Goal: Use online tool/utility: Utilize a website feature to perform a specific function

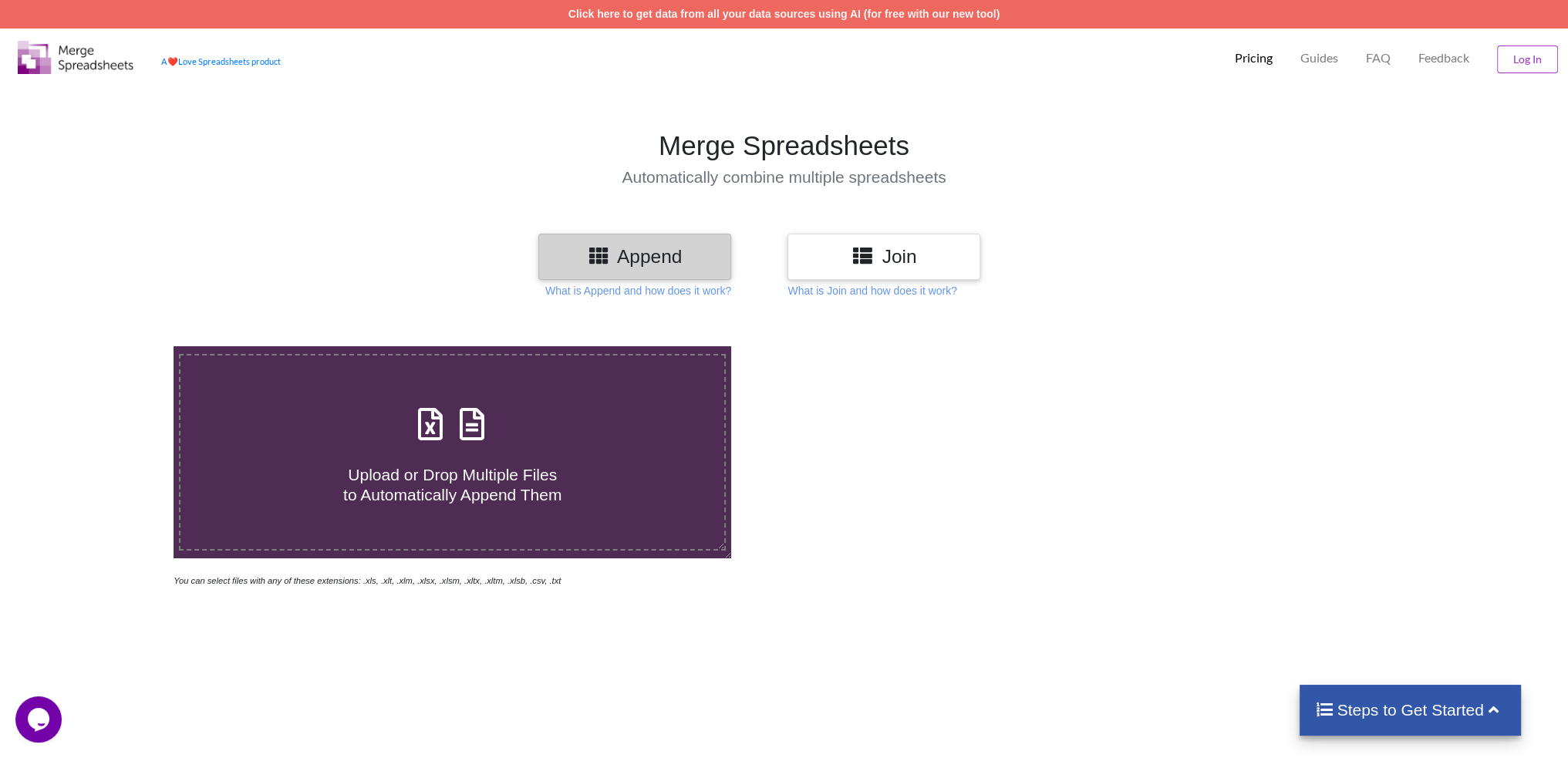
click at [603, 450] on h4 "Upload or Drop Multiple Files to Automatically Append Them" at bounding box center [452, 475] width 543 height 58
click at [113, 346] on input "Upload or Drop Multiple Files to Automatically Append Them" at bounding box center [113, 346] width 0 height 0
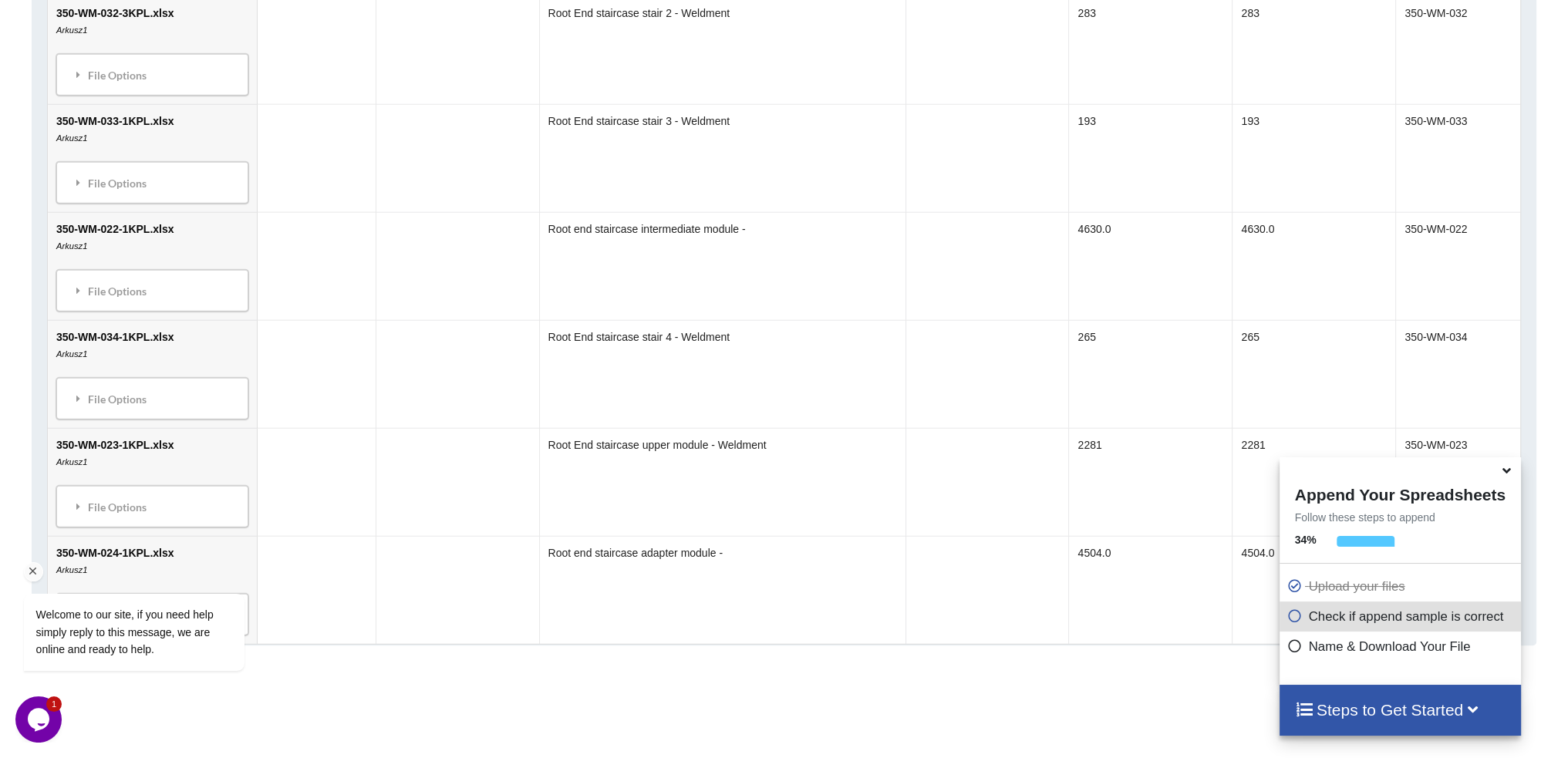
scroll to position [1279, 0]
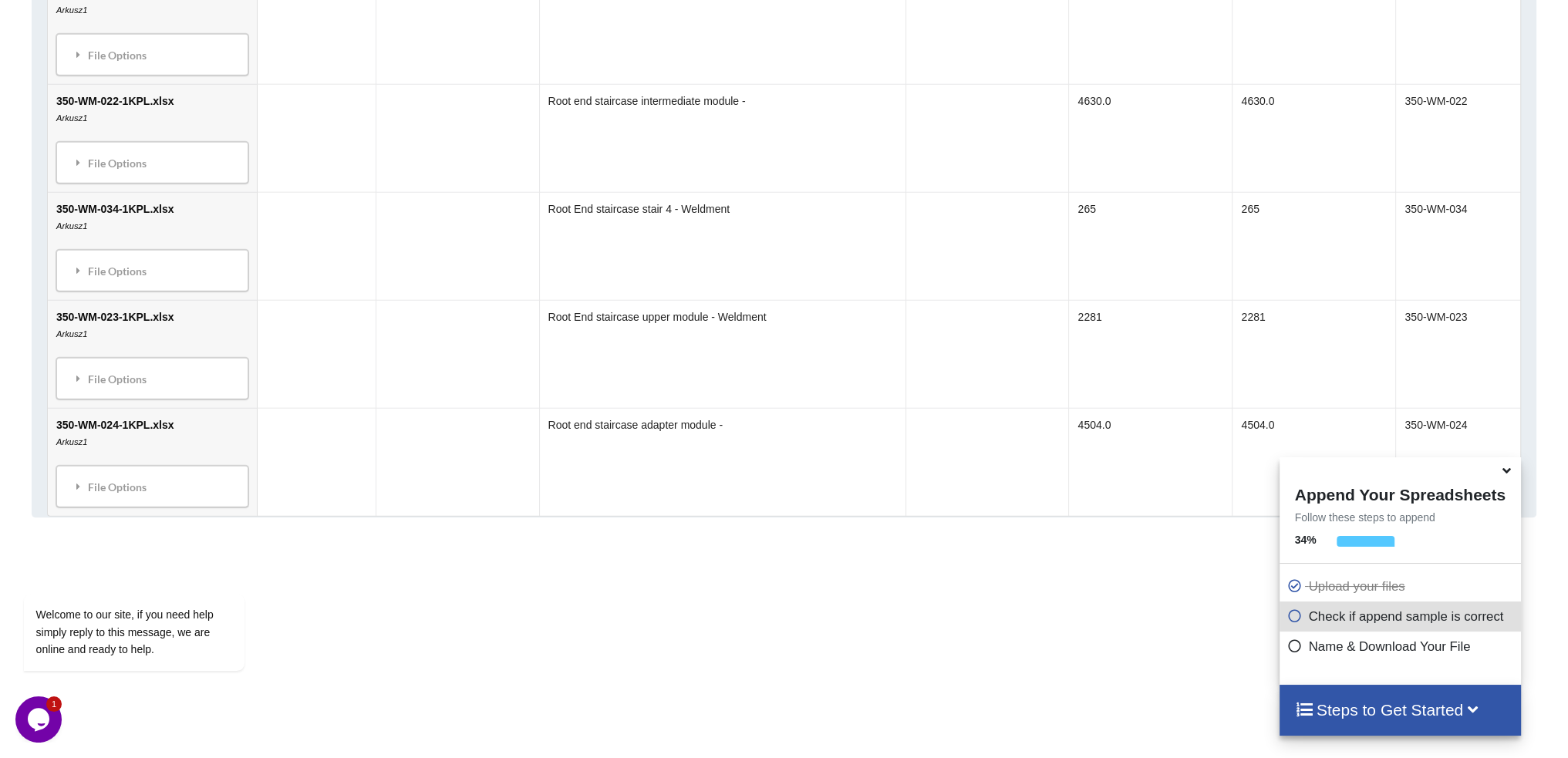
click at [1291, 620] on icon at bounding box center [1294, 614] width 15 height 13
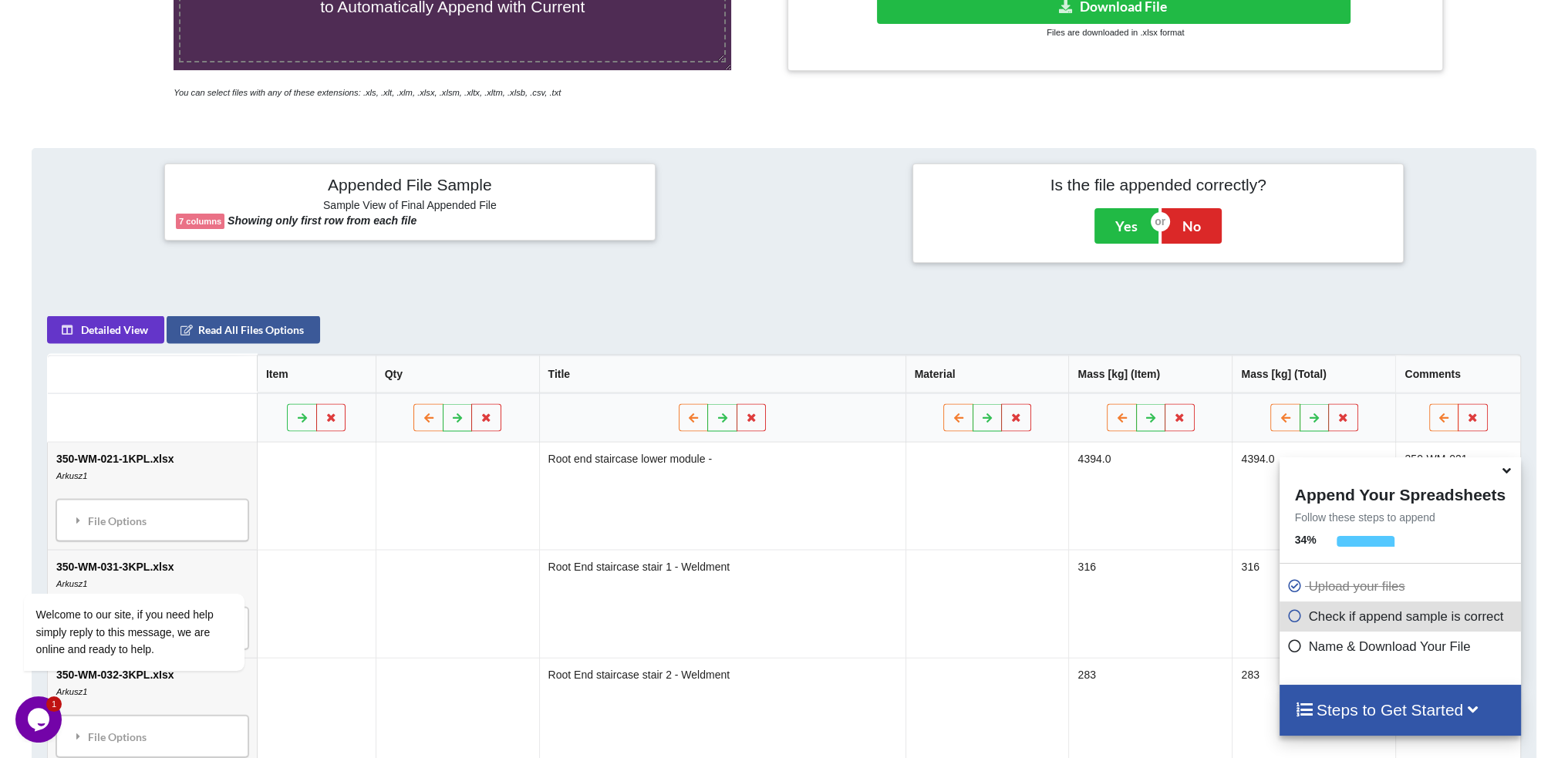
scroll to position [379, 0]
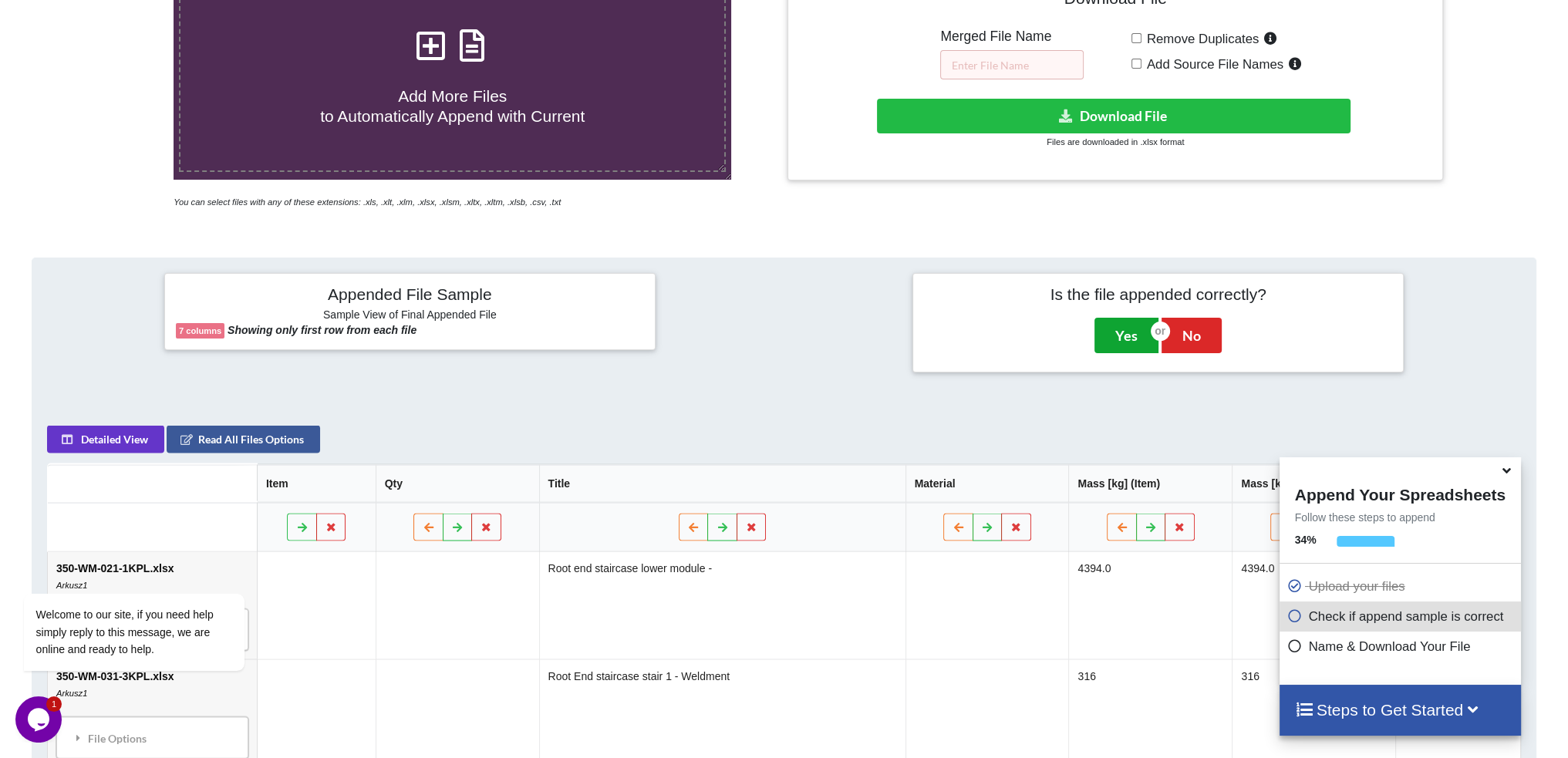
click at [1130, 338] on button "Yes" at bounding box center [1126, 335] width 64 height 35
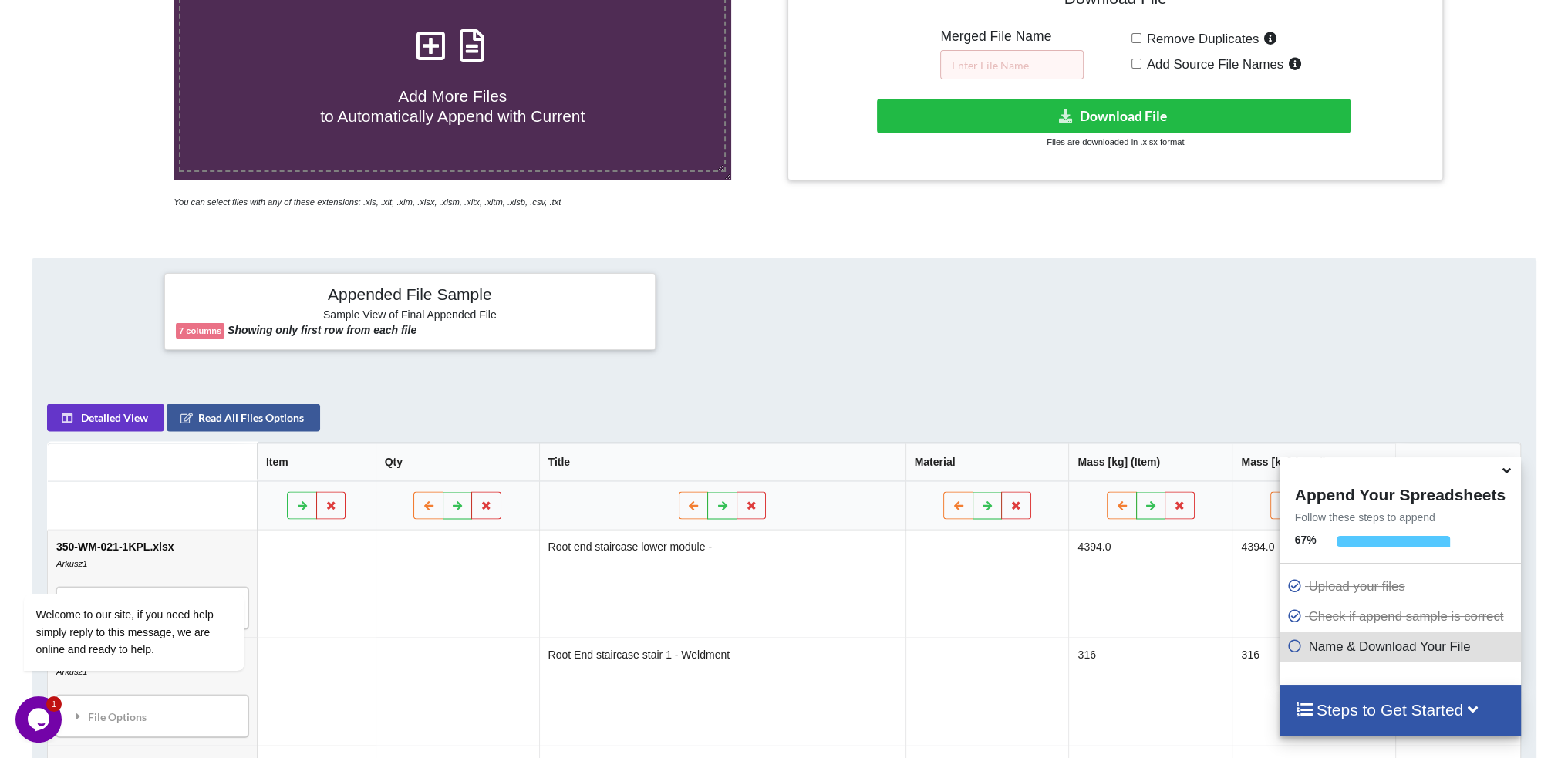
scroll to position [345, 0]
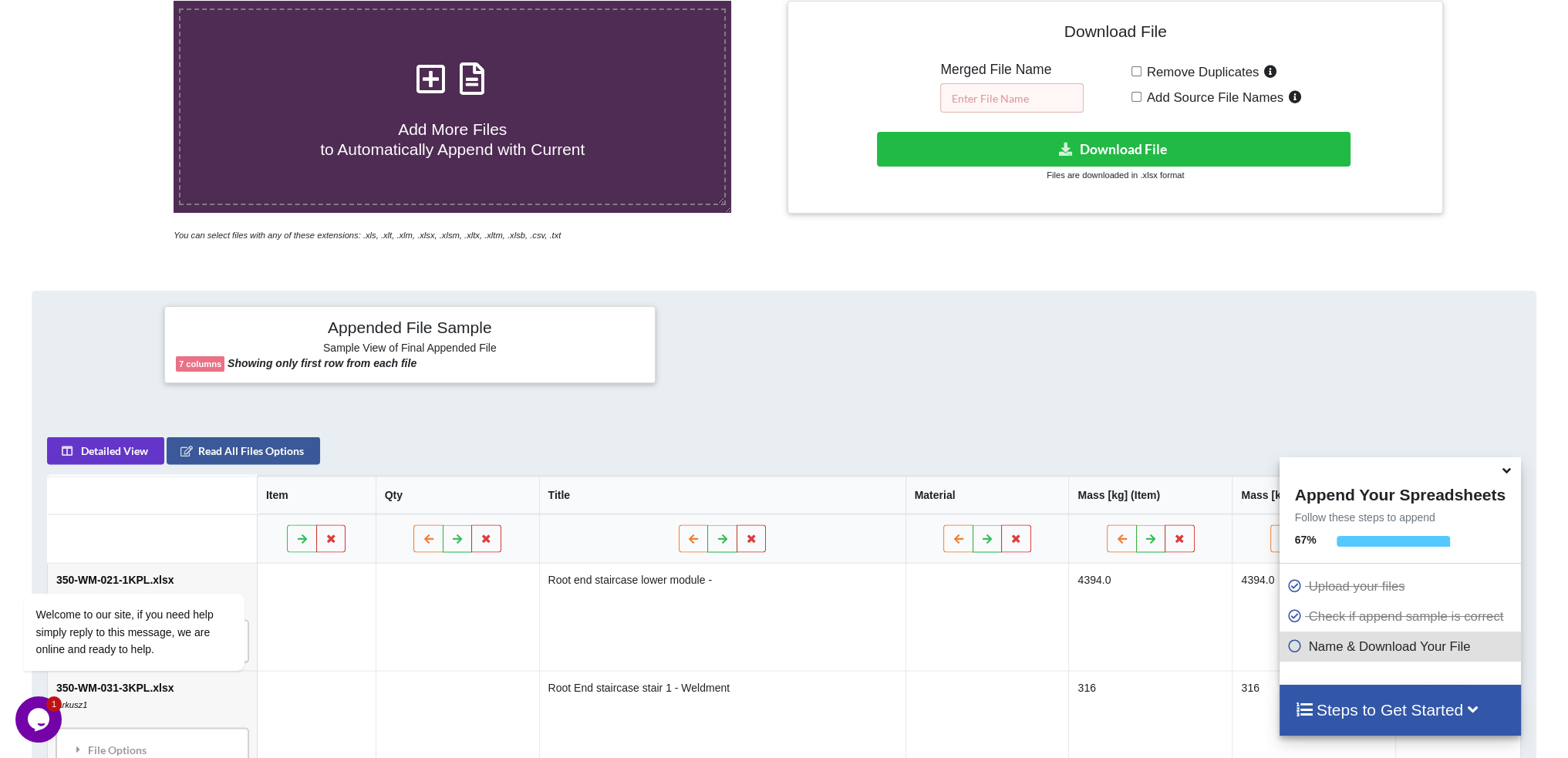
click at [978, 96] on input "text" at bounding box center [1011, 97] width 143 height 30
click at [1004, 96] on input "text" at bounding box center [1011, 97] width 143 height 30
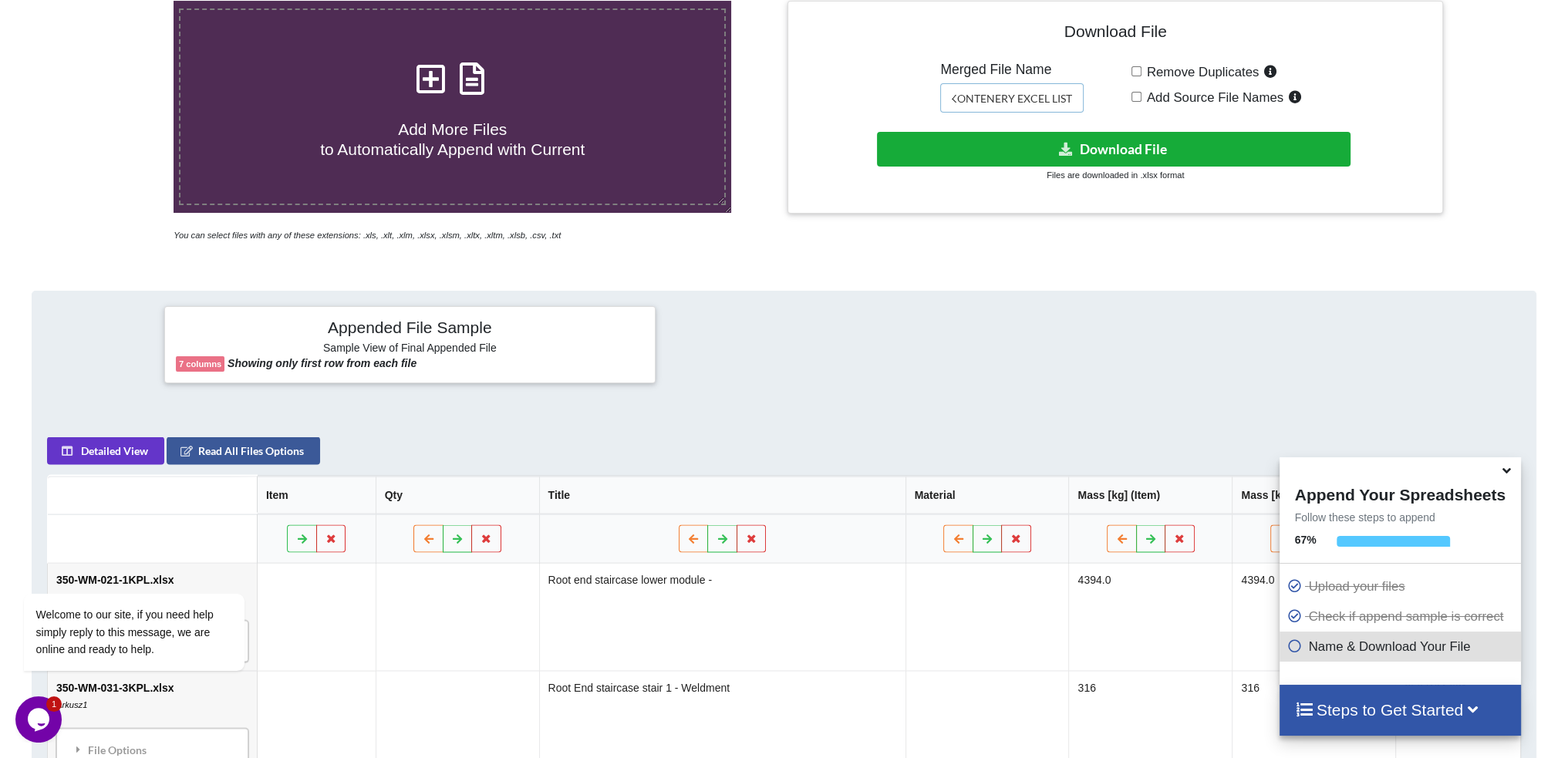
type input "_KONTENERY EXCEL LIST"
click at [1124, 148] on button "Download File" at bounding box center [1114, 149] width 475 height 34
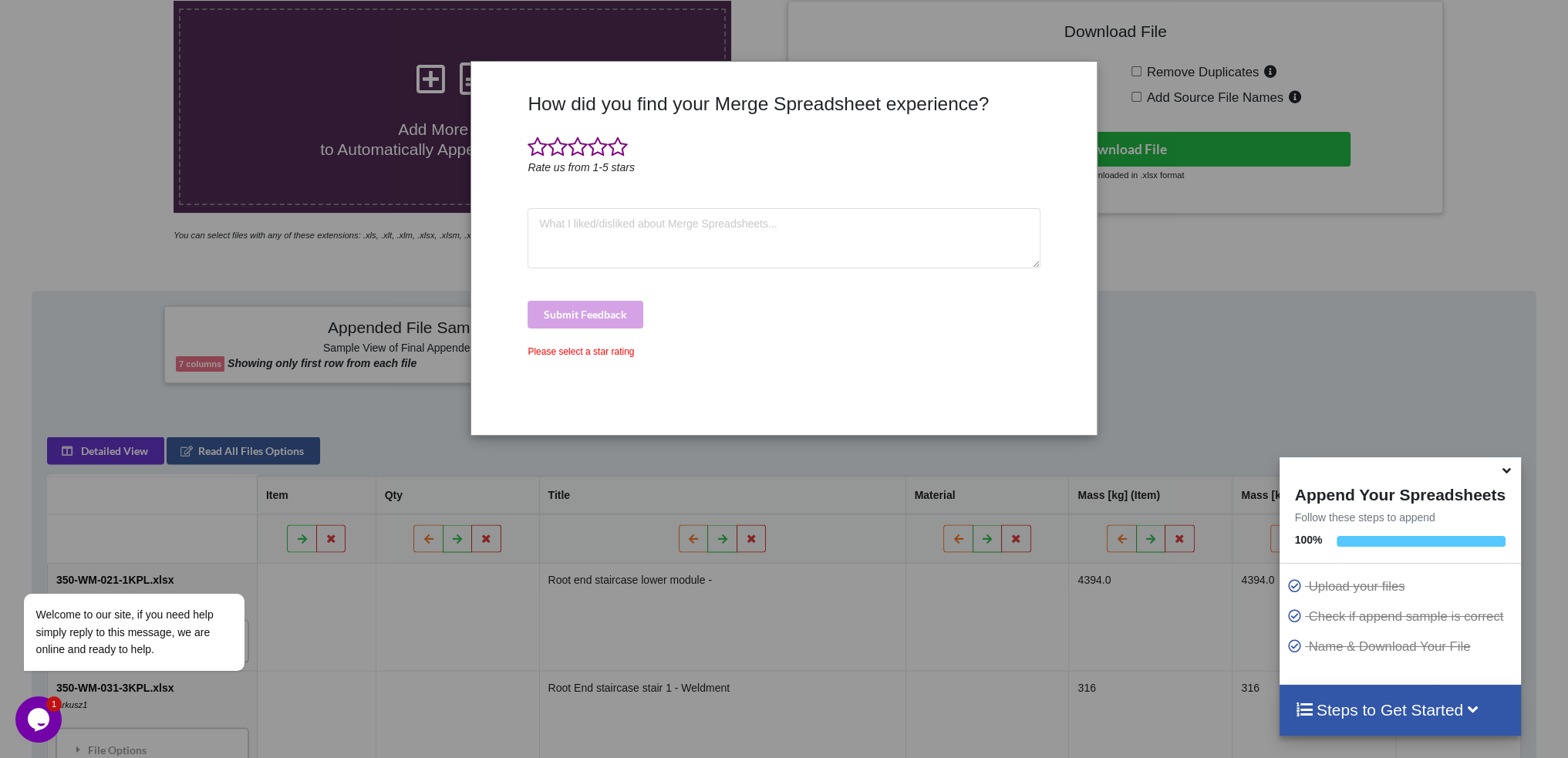
click at [1197, 251] on div "How did you find your Merge Spreadsheet experience? Rate us from 1-5 stars Subm…" at bounding box center [784, 379] width 1568 height 758
